Goal: Information Seeking & Learning: Learn about a topic

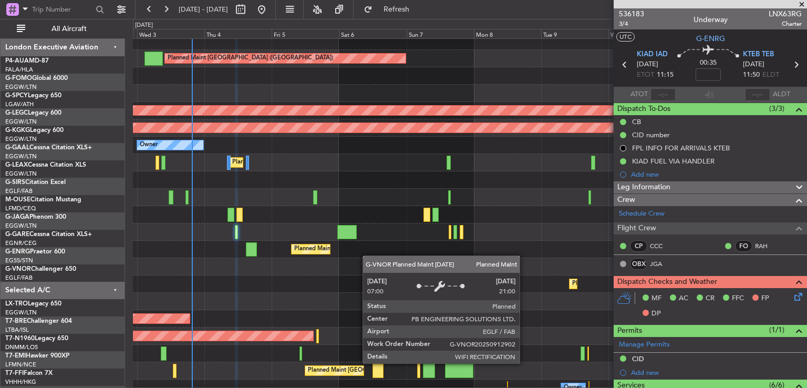
scroll to position [169, 0]
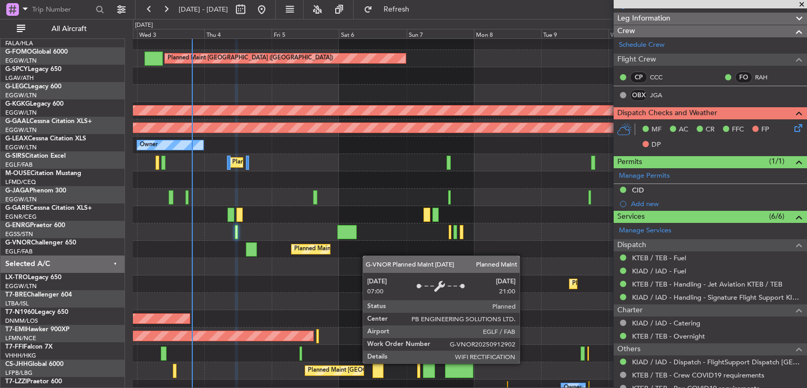
click at [321, 250] on div "Planned Maint [GEOGRAPHIC_DATA] ([GEOGRAPHIC_DATA])" at bounding box center [469, 249] width 673 height 17
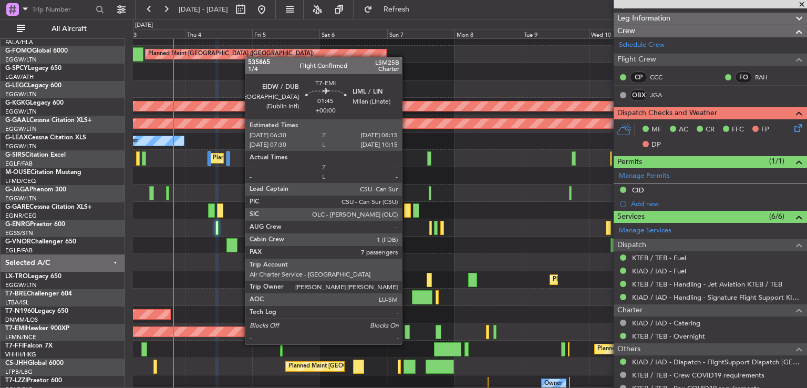
click at [407, 334] on div at bounding box center [406, 332] width 5 height 14
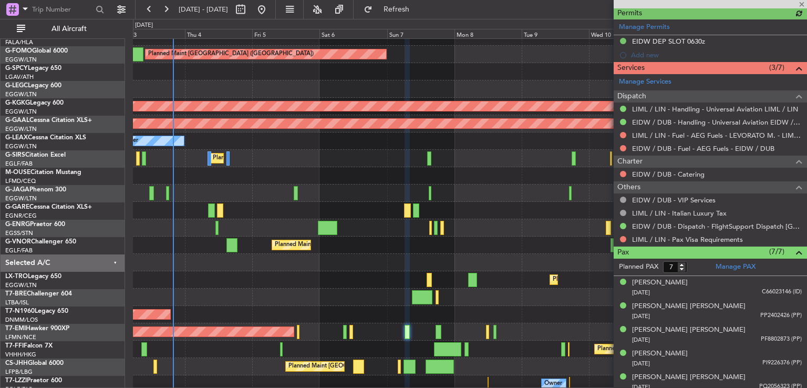
scroll to position [362, 0]
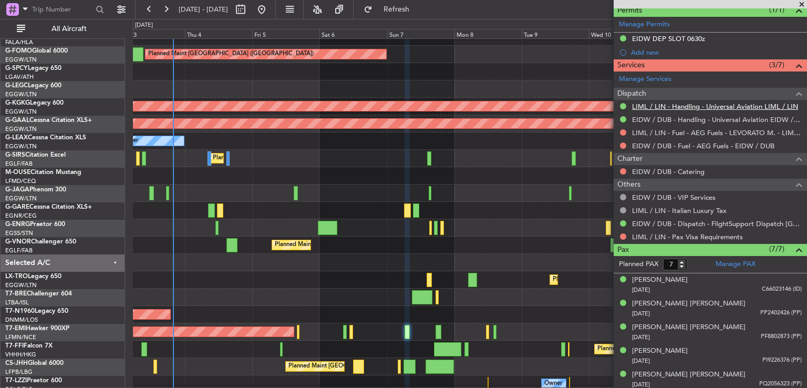
click at [702, 106] on link "LIML / LIN - Handling - Universal Aviation LIML / LIN" at bounding box center [715, 106] width 166 height 9
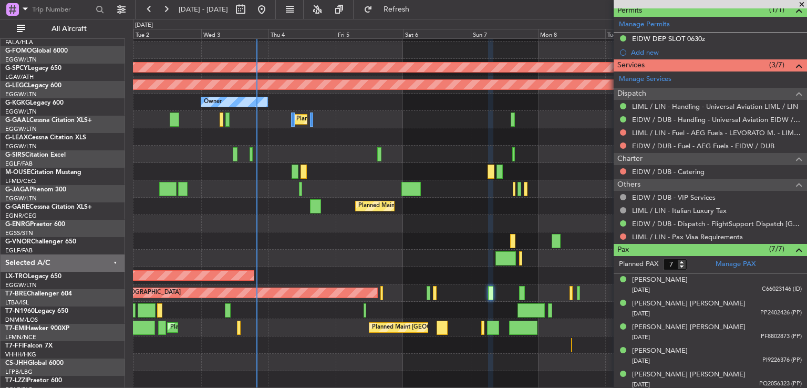
scroll to position [67, 0]
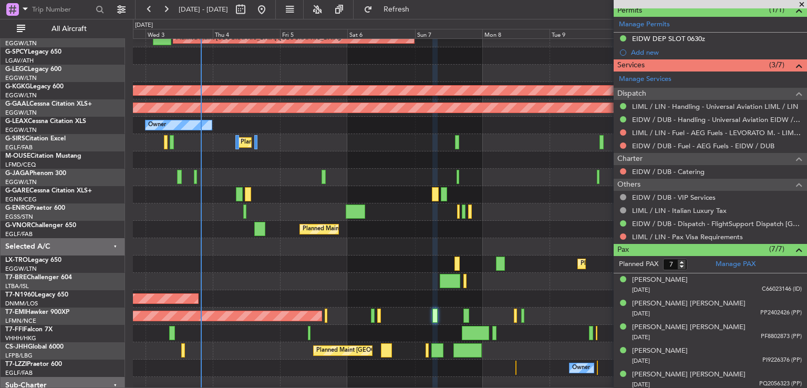
click at [285, 274] on div at bounding box center [469, 281] width 673 height 17
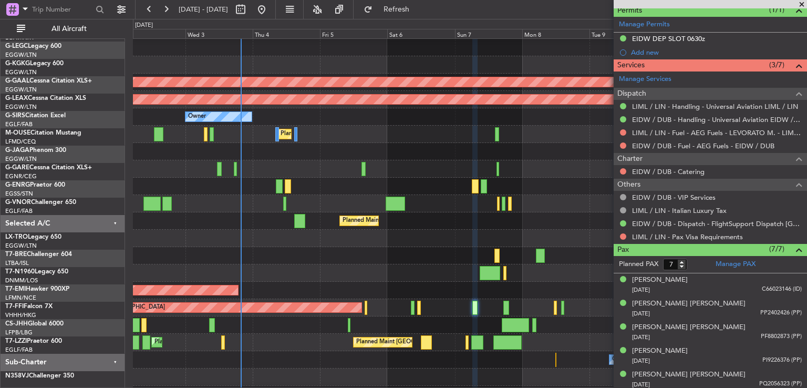
scroll to position [53, 0]
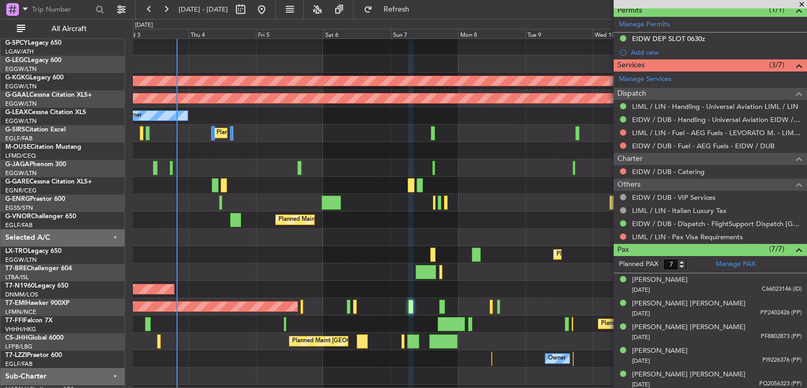
click at [191, 259] on div "Planned Maint Dusseldorf" at bounding box center [469, 254] width 673 height 17
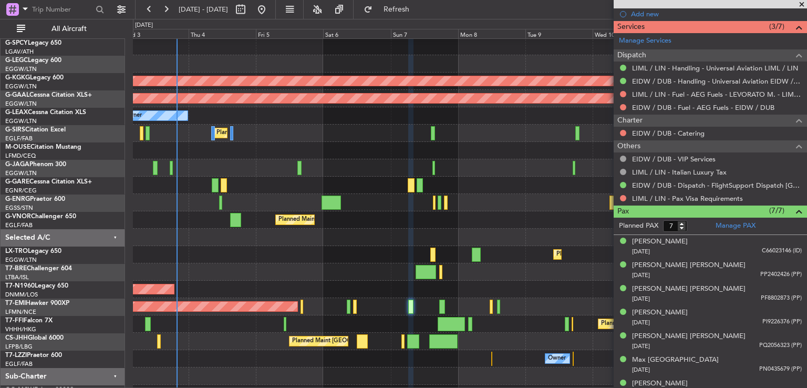
scroll to position [411, 0]
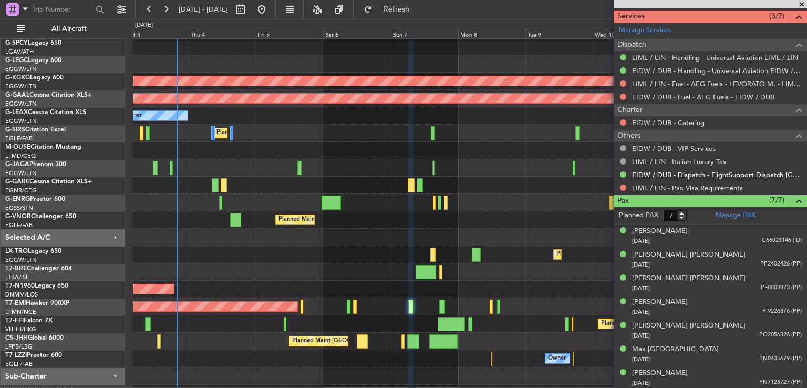
click at [676, 175] on link "EIDW / DUB - Dispatch - FlightSupport Dispatch [GEOGRAPHIC_DATA]" at bounding box center [717, 174] width 170 height 9
click at [802, 3] on div at bounding box center [710, 4] width 193 height 8
click at [801, 4] on span at bounding box center [801, 4] width 11 height 9
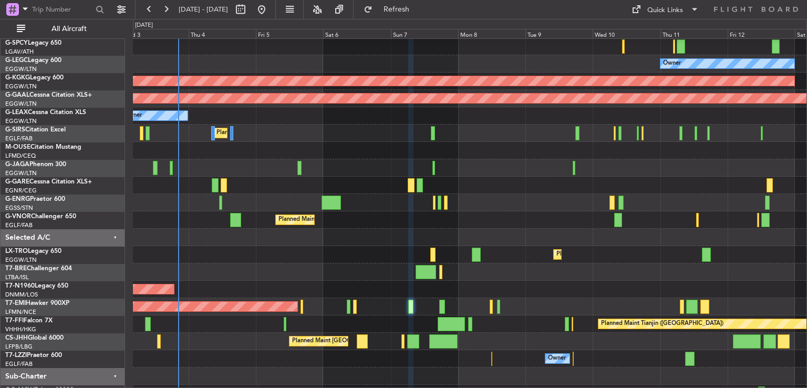
type input "0"
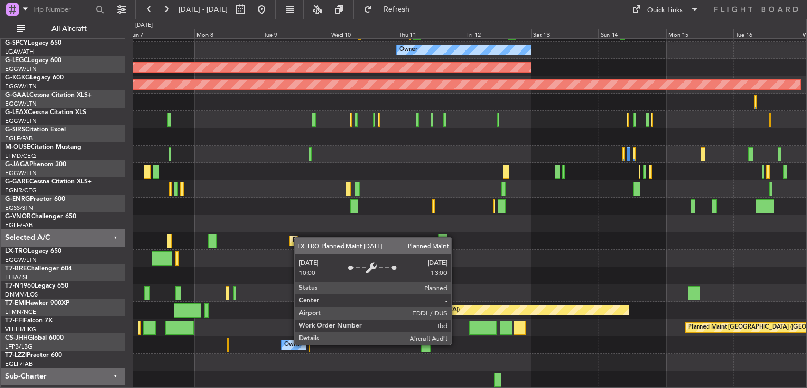
click at [278, 234] on div "Planned Maint Dusseldorf" at bounding box center [469, 240] width 673 height 17
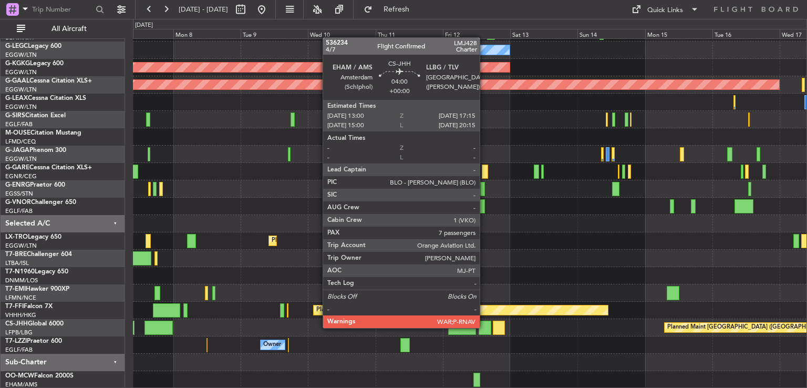
click at [484, 327] on div at bounding box center [485, 327] width 12 height 14
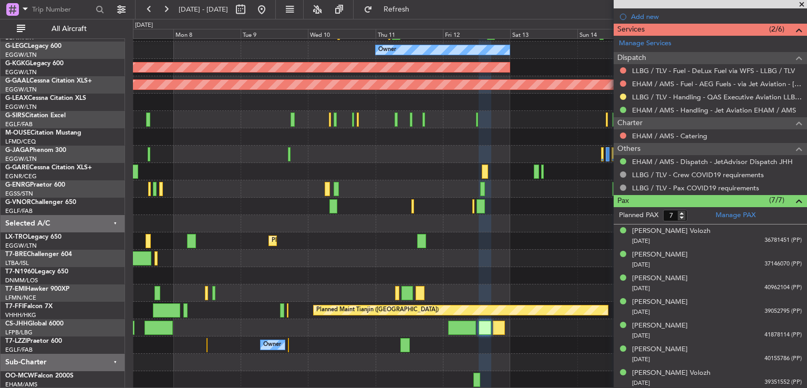
scroll to position [0, 0]
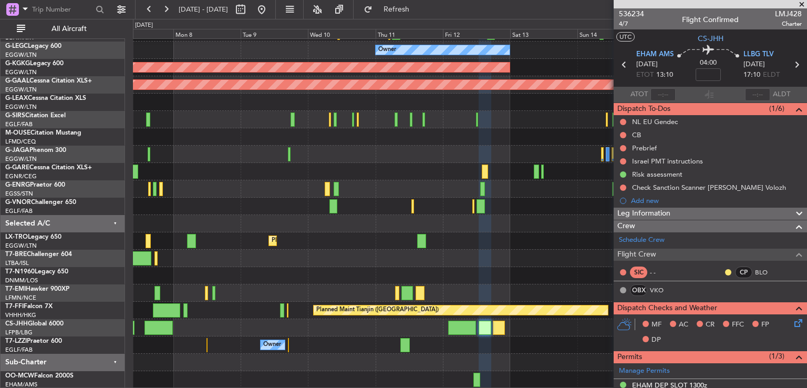
click at [801, 6] on span at bounding box center [801, 4] width 11 height 9
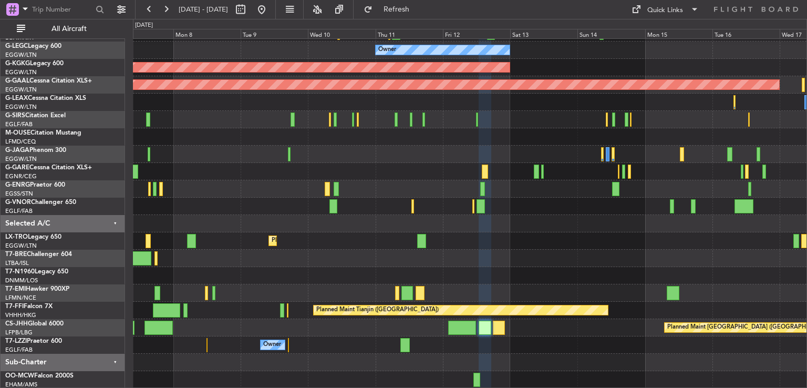
type input "0"
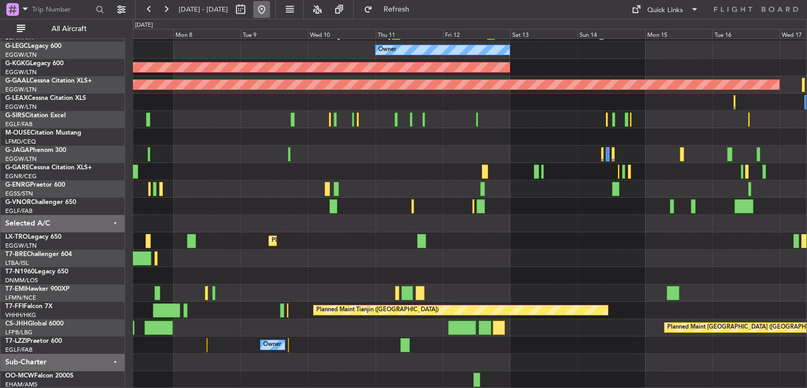
click at [270, 3] on button at bounding box center [261, 9] width 17 height 17
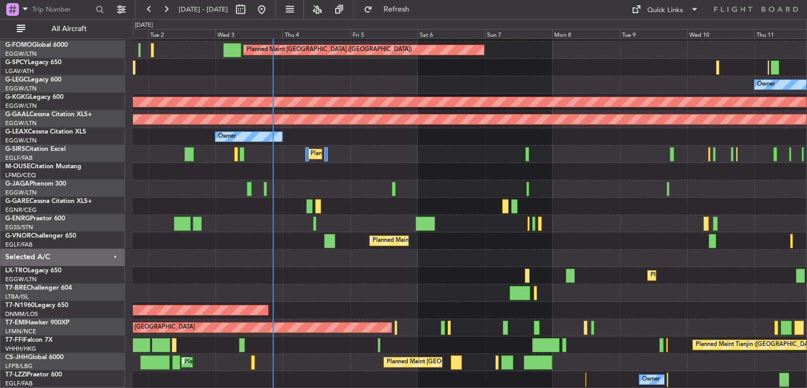
scroll to position [32, 0]
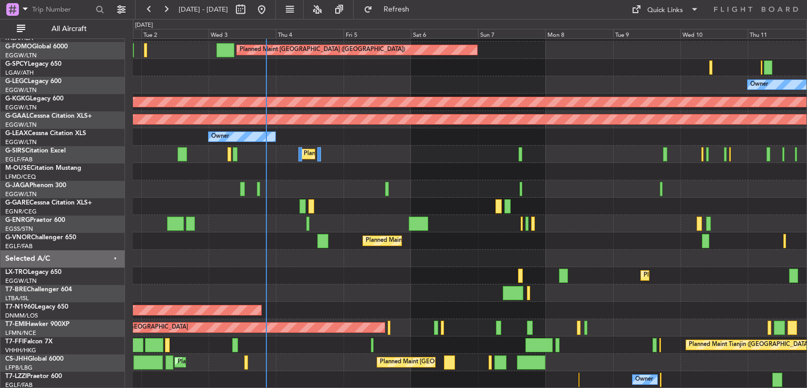
click at [449, 221] on div "Planned Maint [GEOGRAPHIC_DATA] ([GEOGRAPHIC_DATA]) Cleaning [GEOGRAPHIC_DATA] …" at bounding box center [469, 197] width 673 height 381
click at [670, 12] on div "Quick Links" at bounding box center [665, 10] width 36 height 11
click at [564, 155] on div at bounding box center [403, 194] width 807 height 388
click at [673, 13] on div "Quick Links" at bounding box center [665, 10] width 36 height 11
click at [666, 32] on button "Trip Builder" at bounding box center [665, 34] width 79 height 25
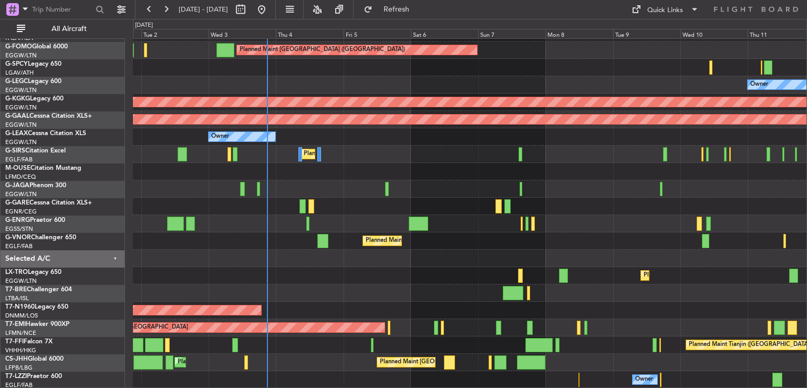
click at [615, 326] on div "Planned Maint [GEOGRAPHIC_DATA]" at bounding box center [469, 327] width 673 height 17
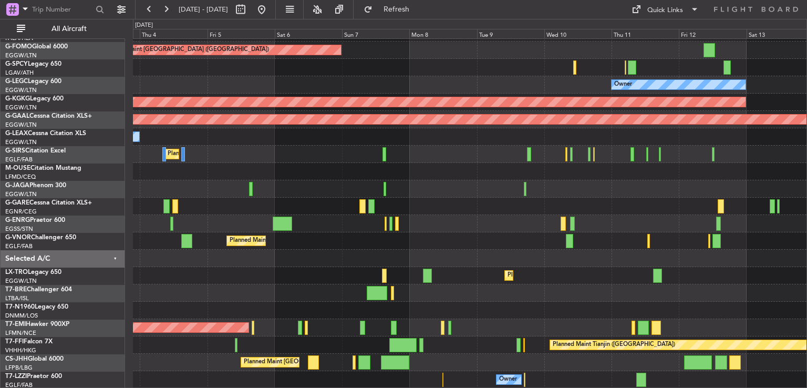
click at [368, 248] on div "Planned Maint [GEOGRAPHIC_DATA] ([GEOGRAPHIC_DATA]) Cleaning [GEOGRAPHIC_DATA] …" at bounding box center [469, 197] width 673 height 381
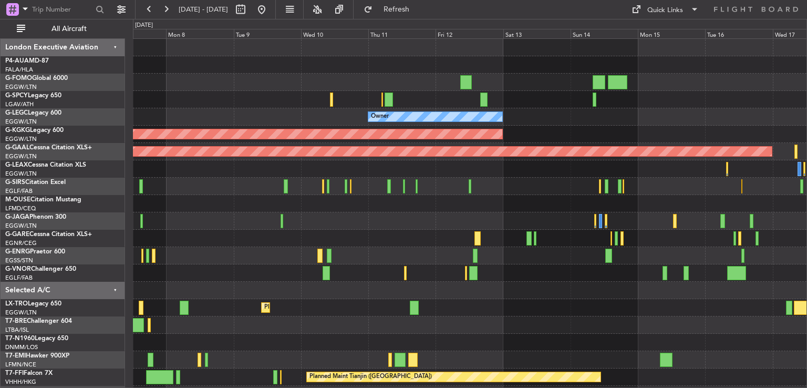
click at [211, 309] on div "Planned Maint [GEOGRAPHIC_DATA] ([GEOGRAPHIC_DATA]) Owner AOG Maint [GEOGRAPHIC…" at bounding box center [469, 247] width 673 height 416
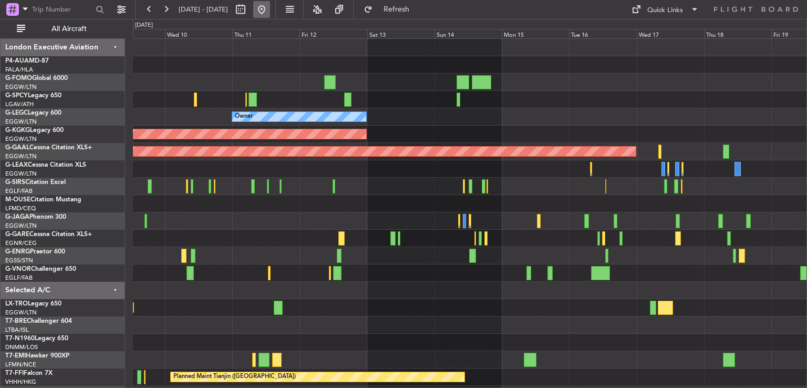
click at [270, 13] on button at bounding box center [261, 9] width 17 height 17
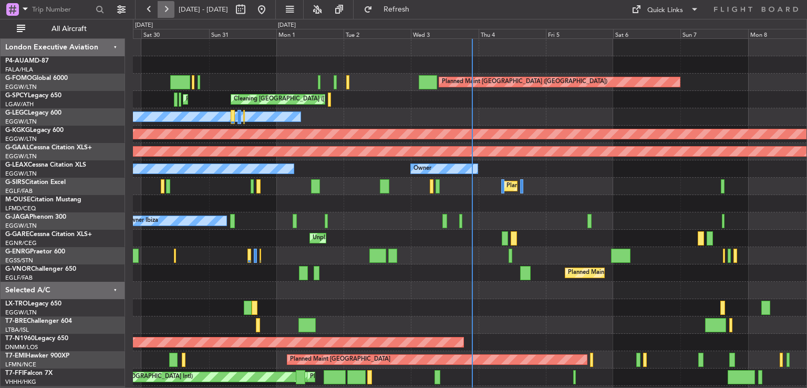
click at [169, 7] on button at bounding box center [166, 9] width 17 height 17
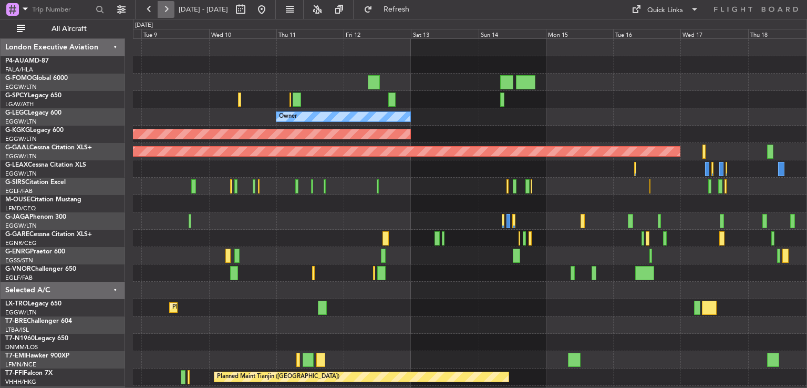
click at [169, 7] on button at bounding box center [166, 9] width 17 height 17
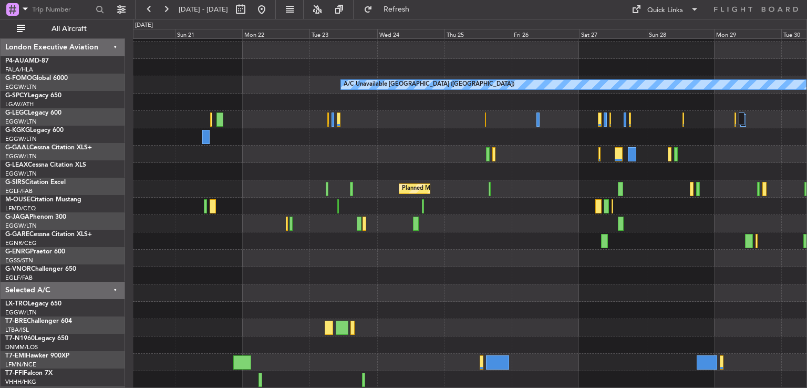
scroll to position [32, 0]
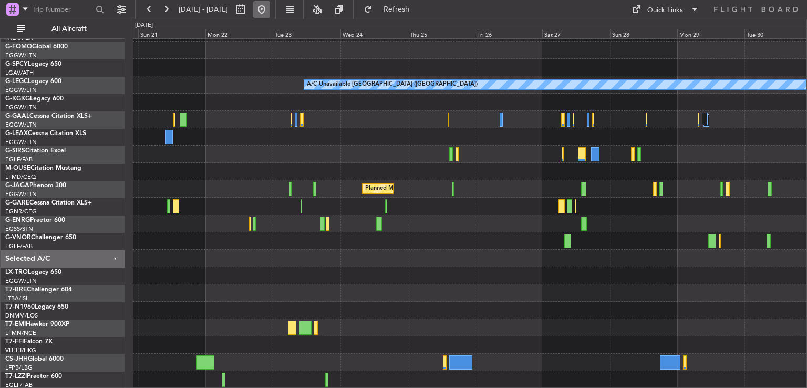
click at [270, 8] on button at bounding box center [261, 9] width 17 height 17
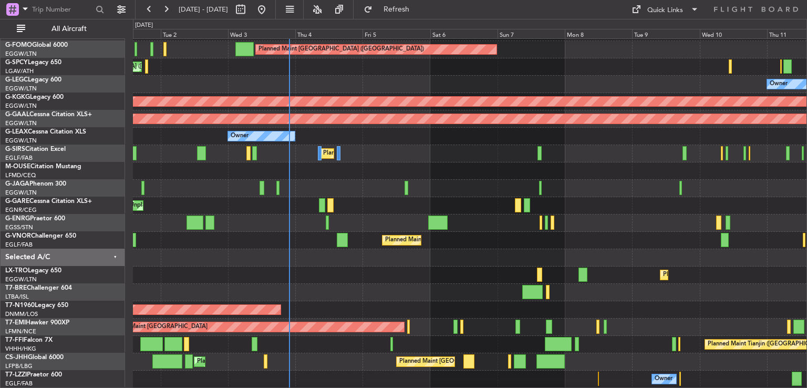
scroll to position [30, 0]
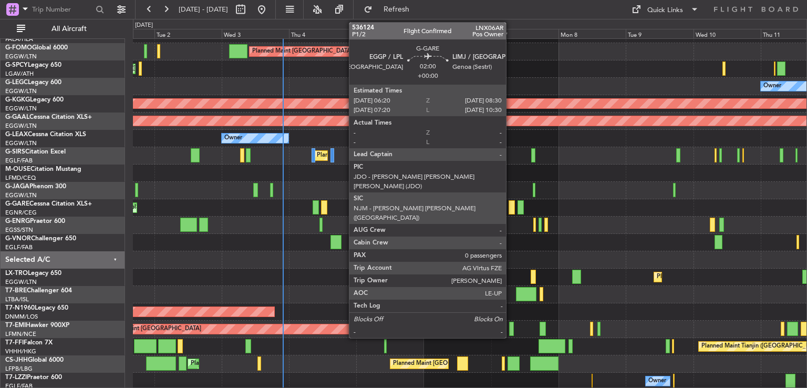
click at [511, 206] on div at bounding box center [512, 207] width 6 height 14
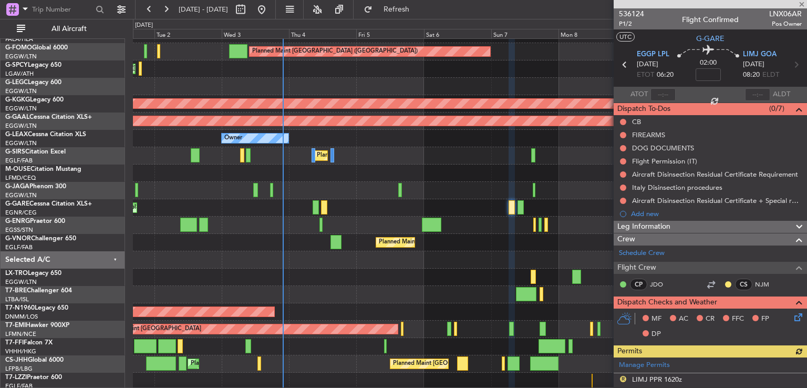
scroll to position [224, 0]
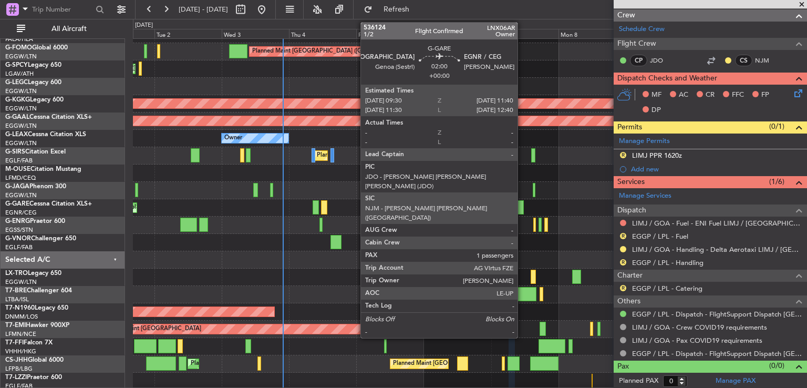
click at [522, 209] on div at bounding box center [520, 207] width 6 height 14
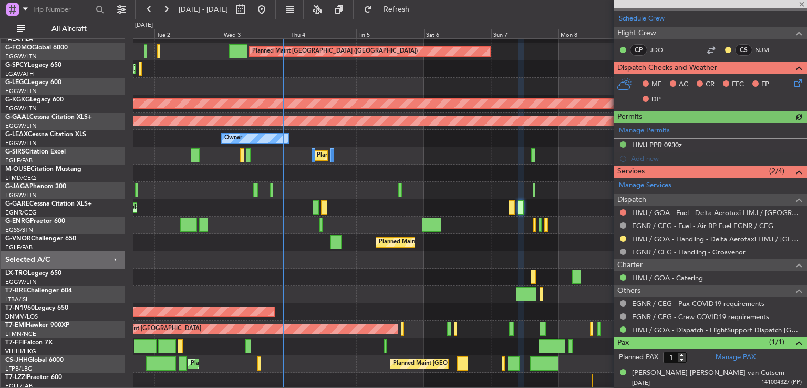
scroll to position [0, 0]
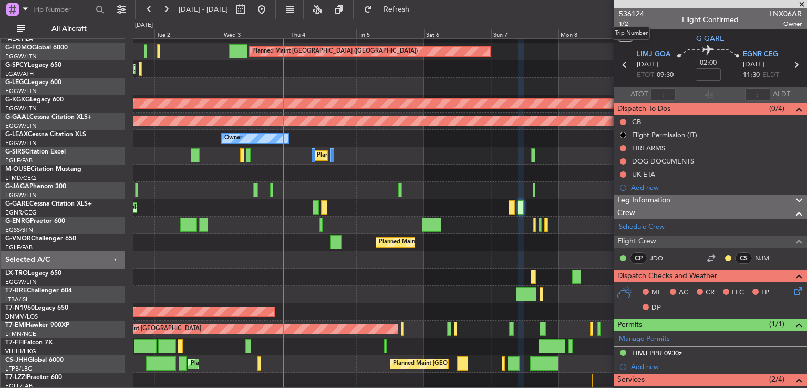
click at [623, 13] on span "536124" at bounding box center [631, 13] width 25 height 11
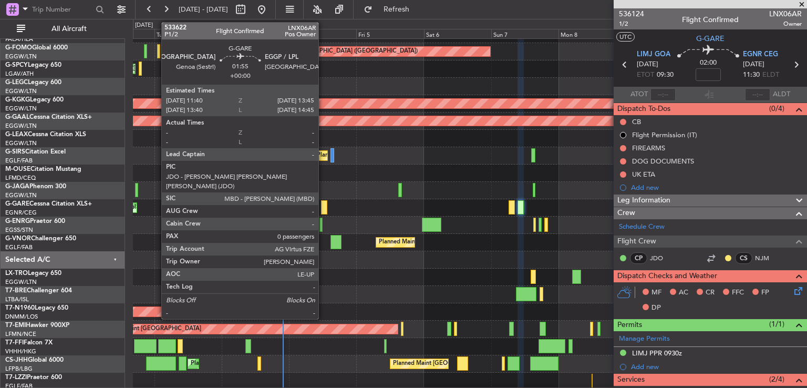
click at [323, 211] on div at bounding box center [324, 207] width 6 height 14
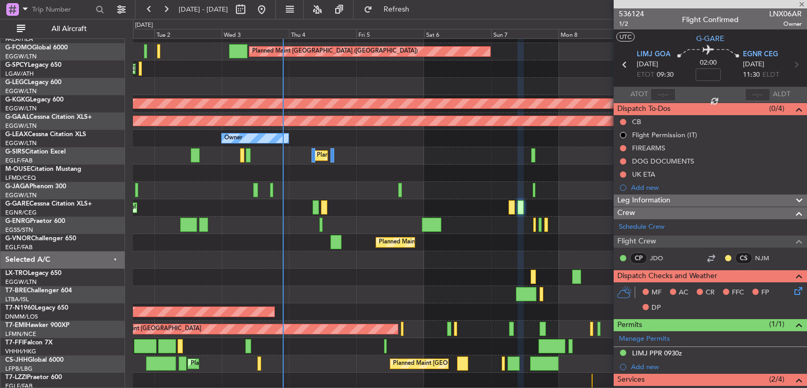
type input "0"
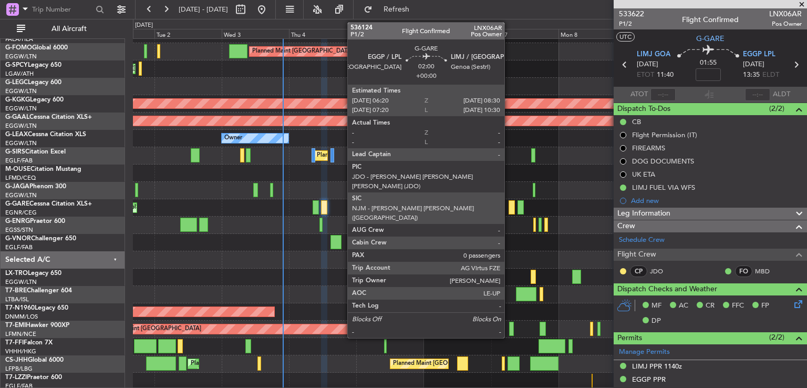
click at [509, 212] on div at bounding box center [512, 207] width 6 height 14
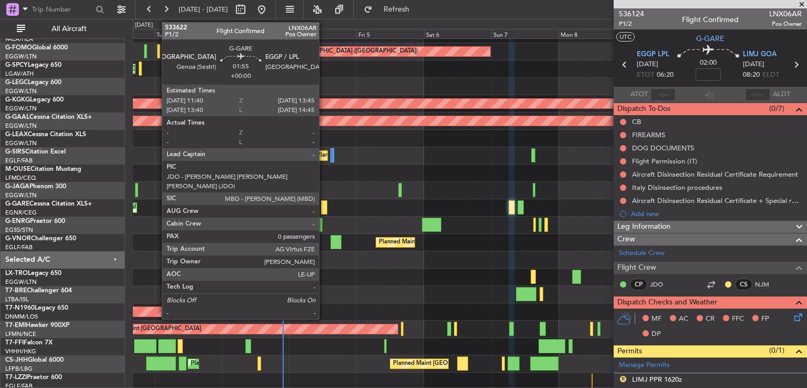
click at [324, 207] on div at bounding box center [324, 207] width 6 height 14
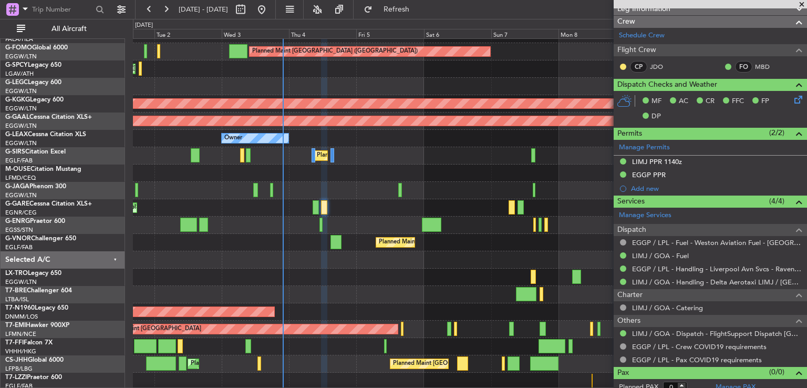
scroll to position [202, 0]
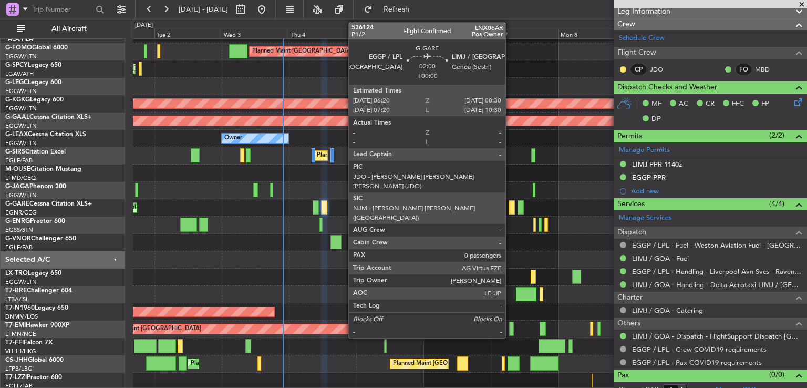
click at [510, 206] on div at bounding box center [512, 207] width 6 height 14
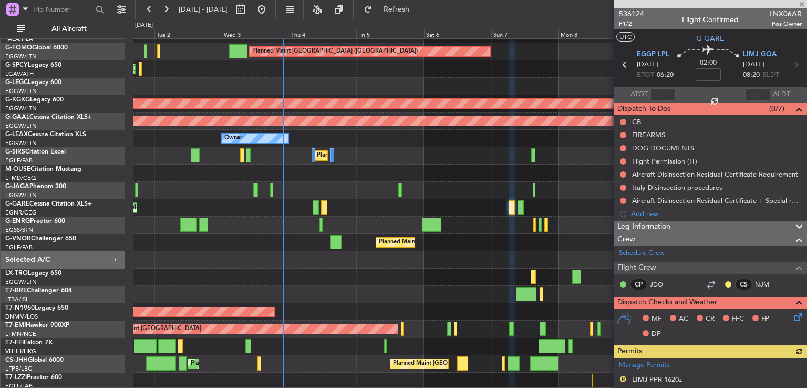
scroll to position [224, 0]
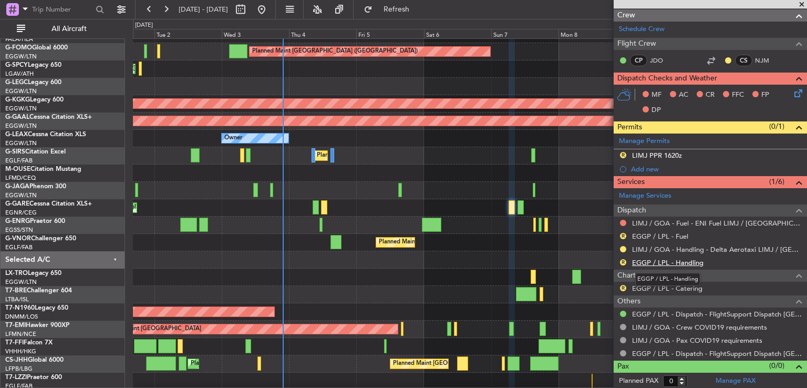
click at [667, 260] on link "EGGP / LPL - Handling" at bounding box center [667, 262] width 71 height 9
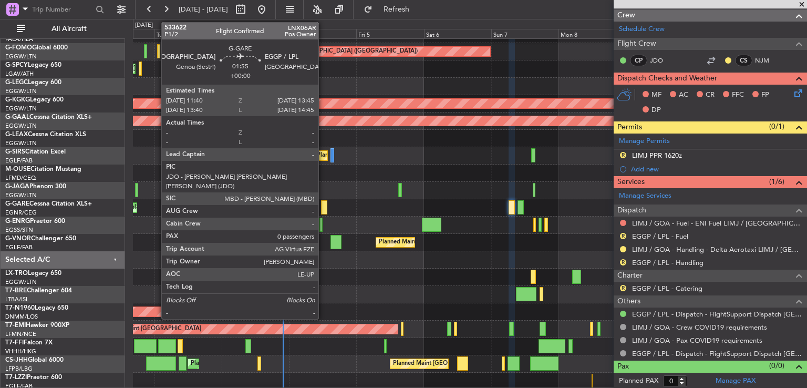
click at [323, 206] on div at bounding box center [324, 207] width 6 height 14
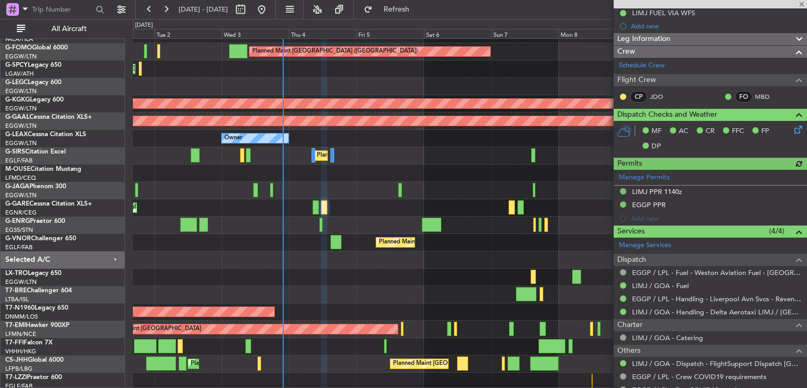
scroll to position [175, 0]
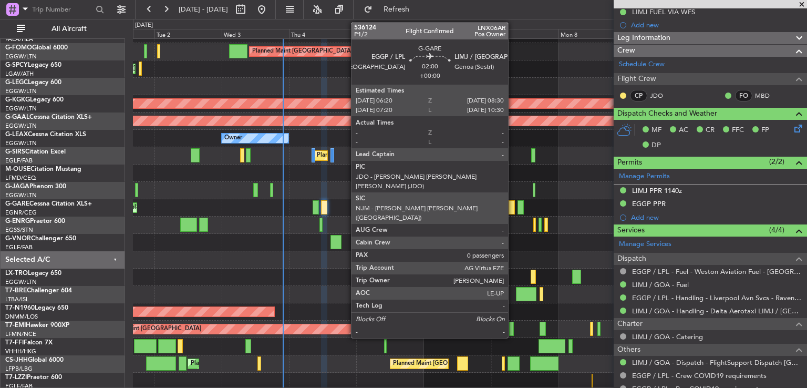
click at [513, 207] on div at bounding box center [512, 207] width 6 height 14
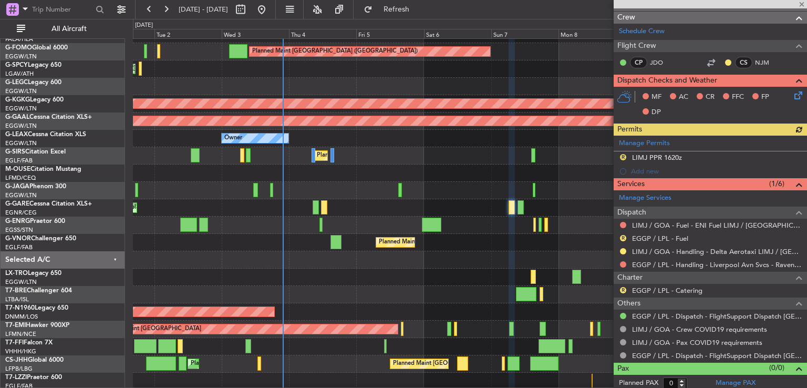
scroll to position [224, 0]
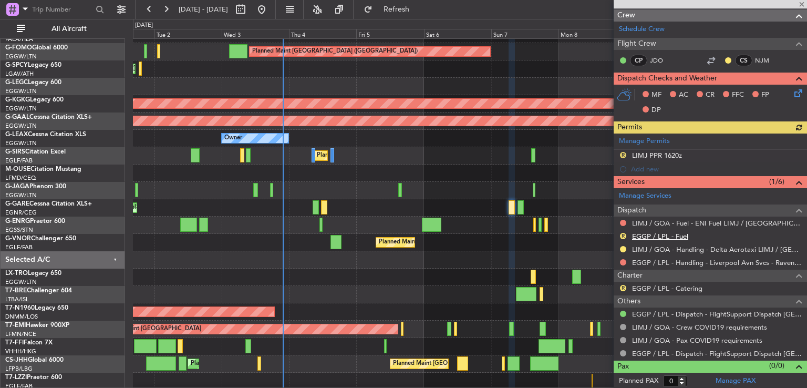
click at [655, 234] on link "EGGP / LPL - Fuel" at bounding box center [660, 236] width 56 height 9
